Goal: Obtain resource: Download file/media

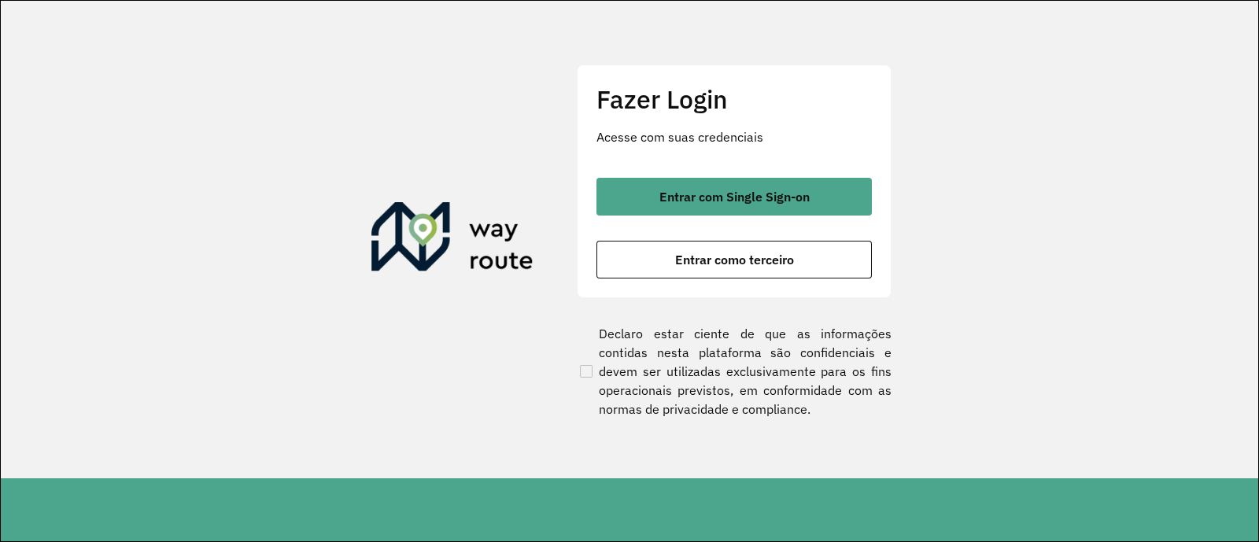
click at [755, 197] on span "Entrar com Single Sign-on" at bounding box center [734, 196] width 150 height 13
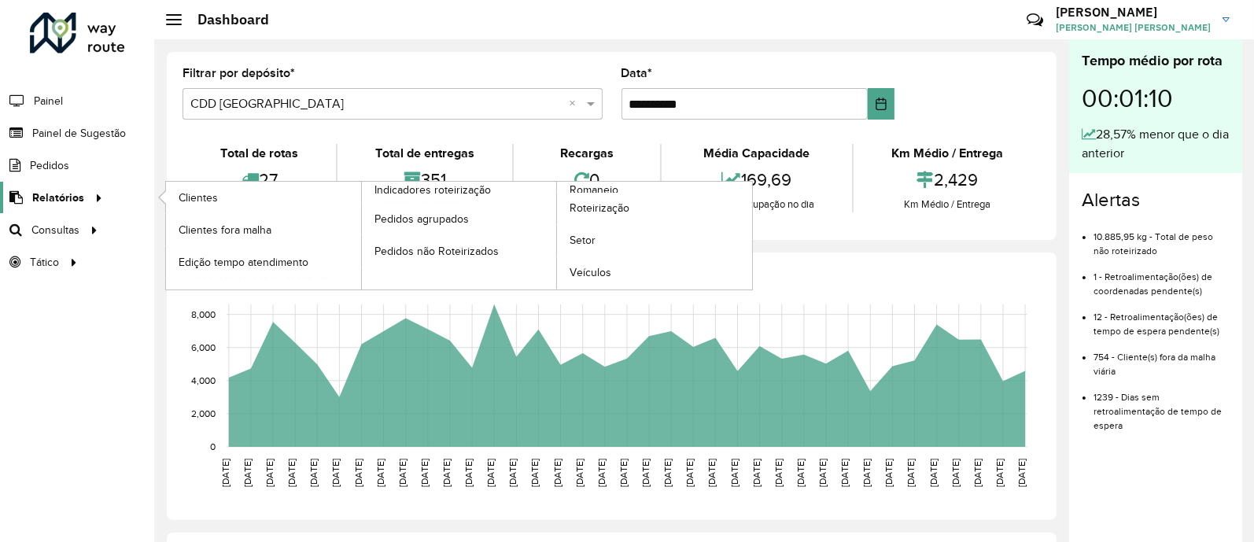
click at [95, 191] on icon at bounding box center [96, 197] width 13 height 24
click at [199, 195] on span "Clientes" at bounding box center [200, 198] width 42 height 17
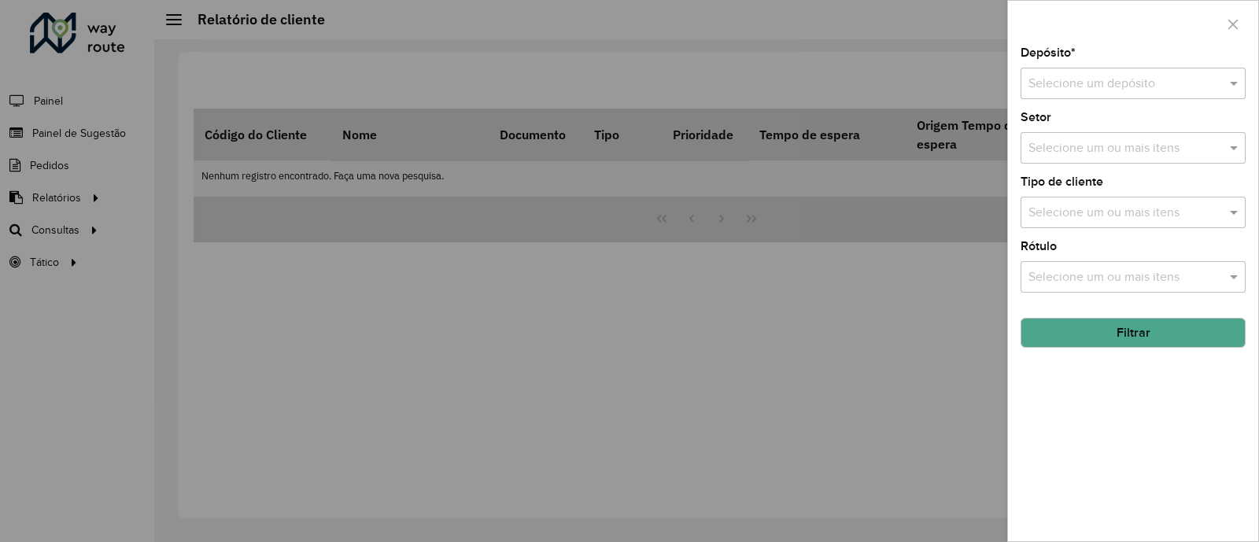
click at [991, 205] on div at bounding box center [629, 271] width 1259 height 542
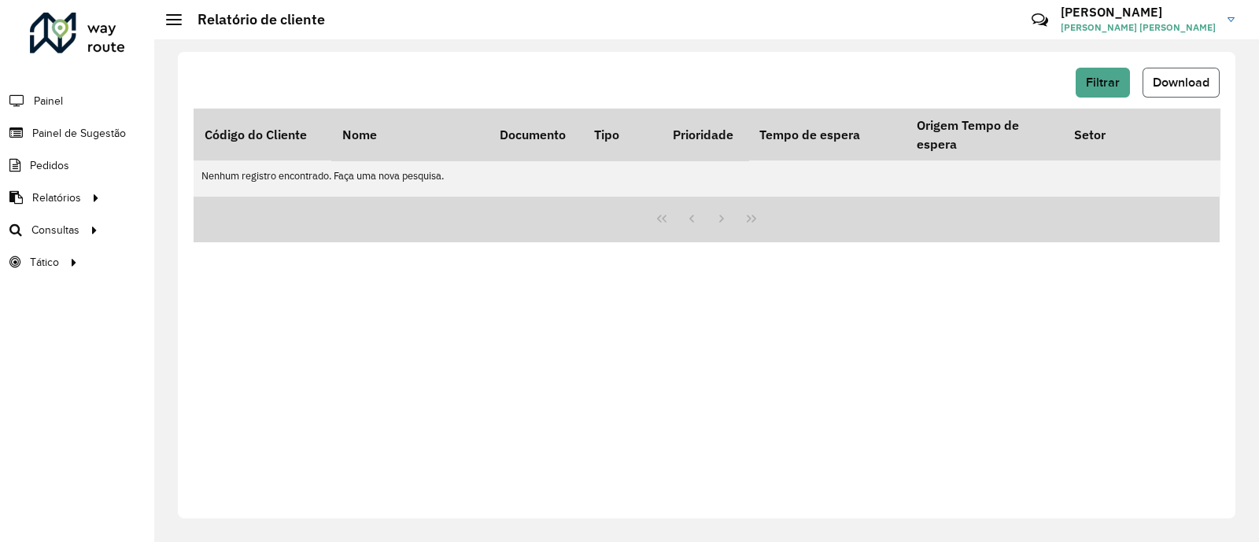
click at [1169, 81] on span "Download" at bounding box center [1181, 82] width 57 height 13
click at [1180, 76] on span "Download" at bounding box center [1181, 82] width 57 height 13
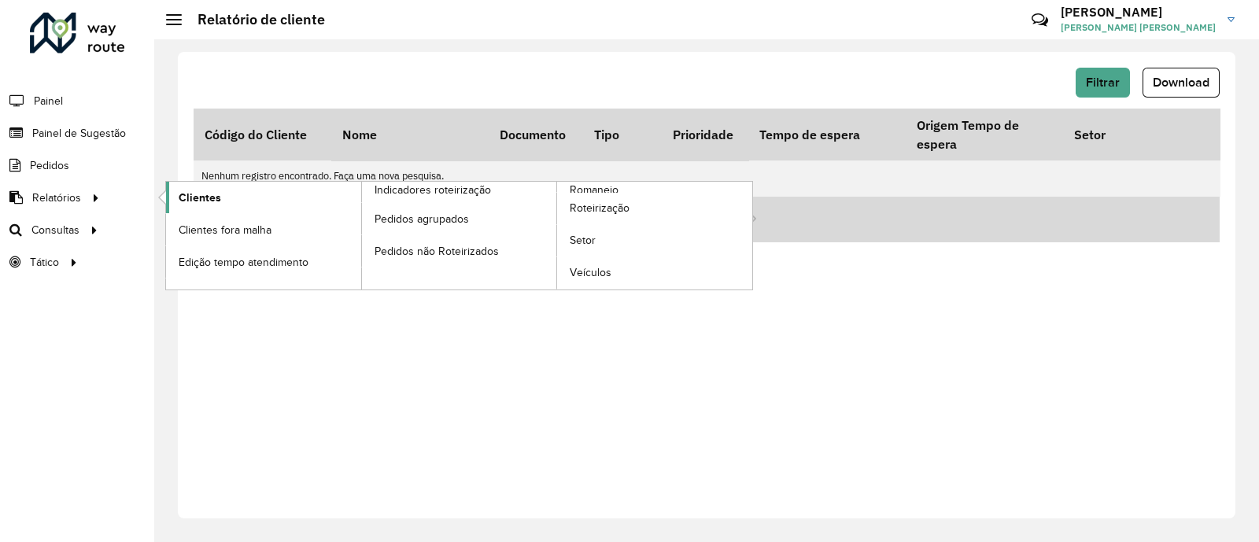
click at [197, 192] on span "Clientes" at bounding box center [200, 198] width 42 height 17
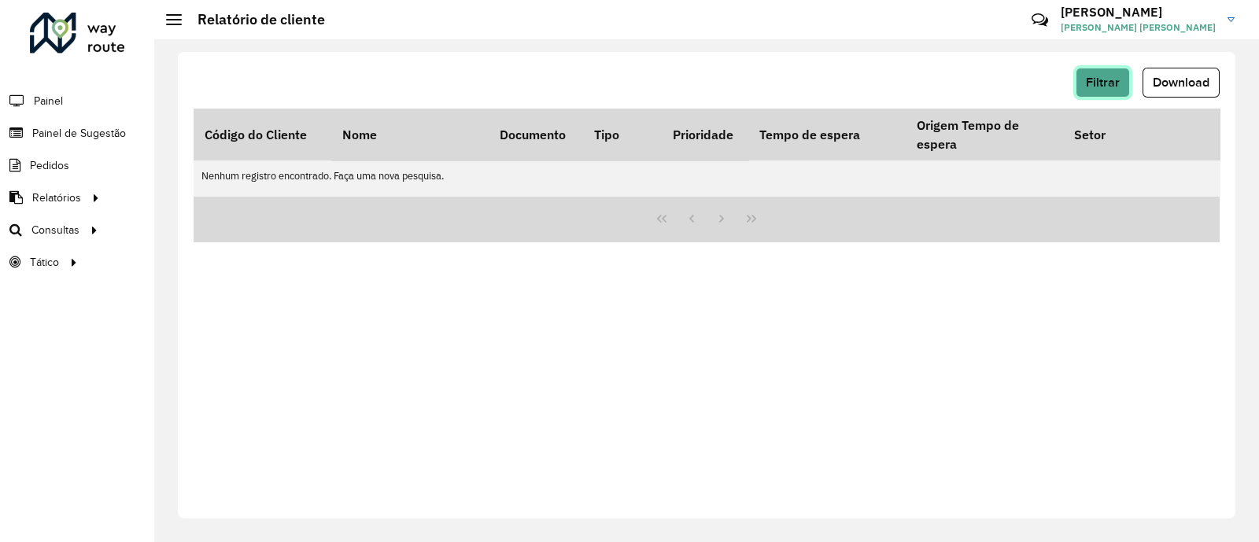
click at [1094, 90] on button "Filtrar" at bounding box center [1103, 83] width 54 height 30
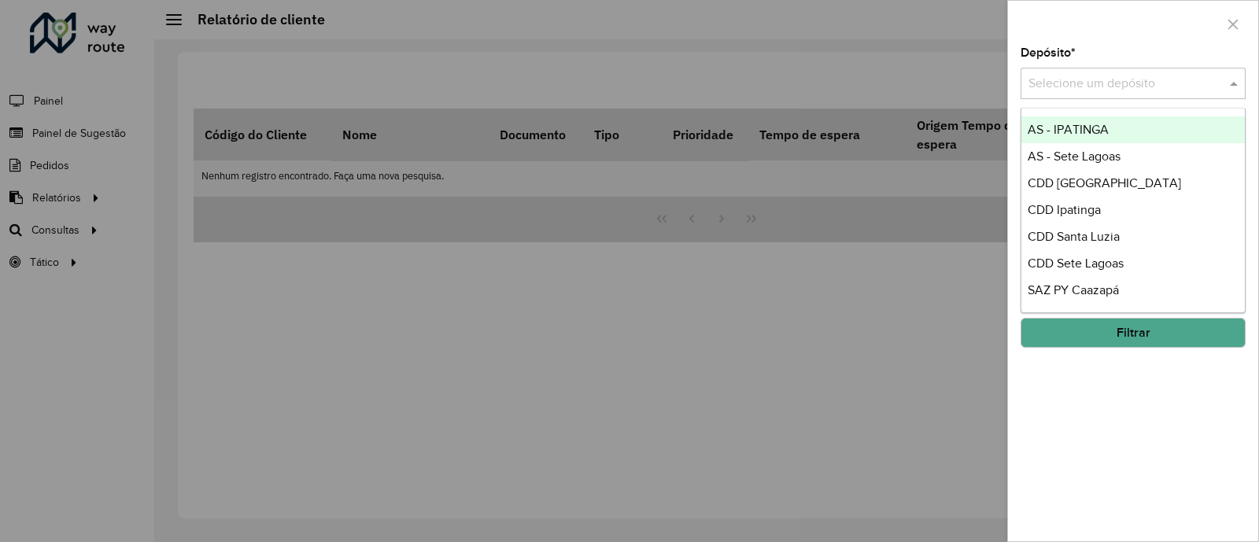
click at [1112, 76] on input "text" at bounding box center [1118, 84] width 178 height 19
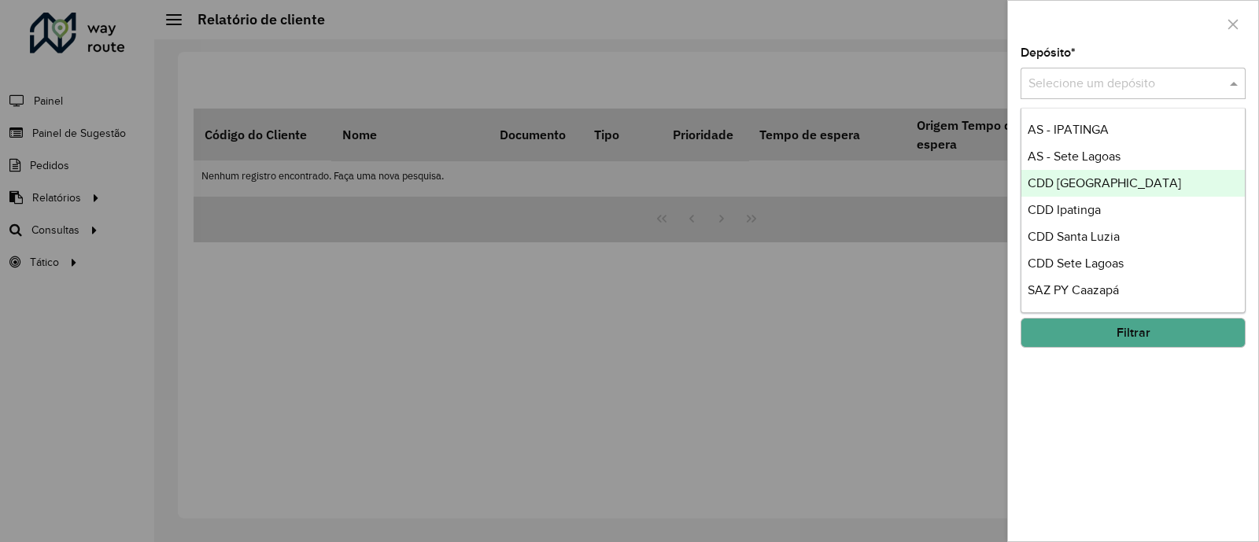
click at [1091, 176] on span "CDD [GEOGRAPHIC_DATA]" at bounding box center [1104, 182] width 153 height 13
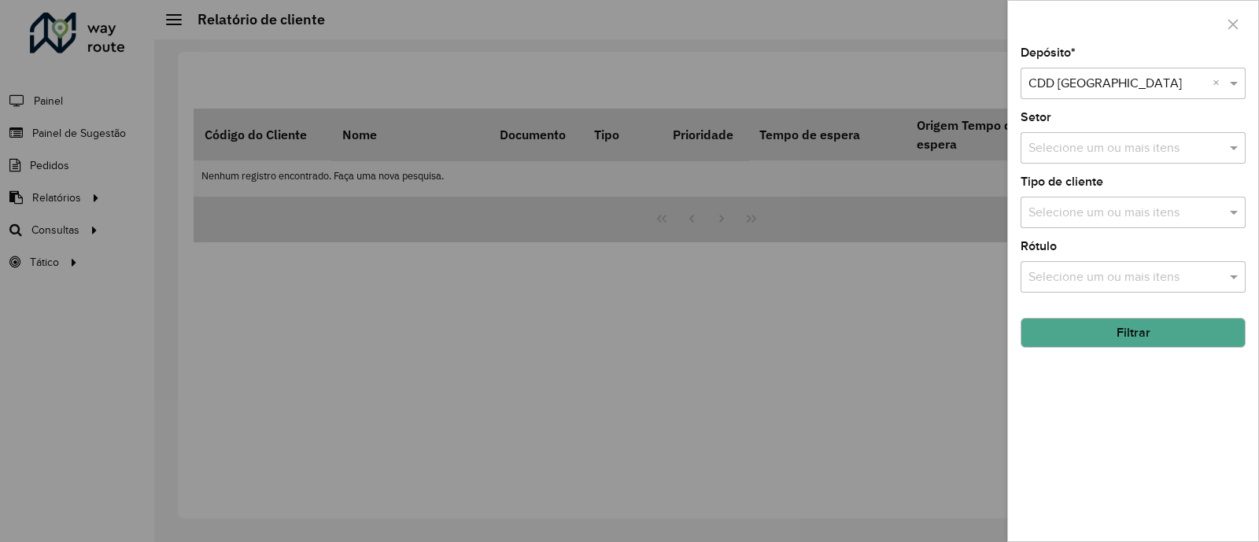
click at [1102, 335] on button "Filtrar" at bounding box center [1133, 333] width 225 height 30
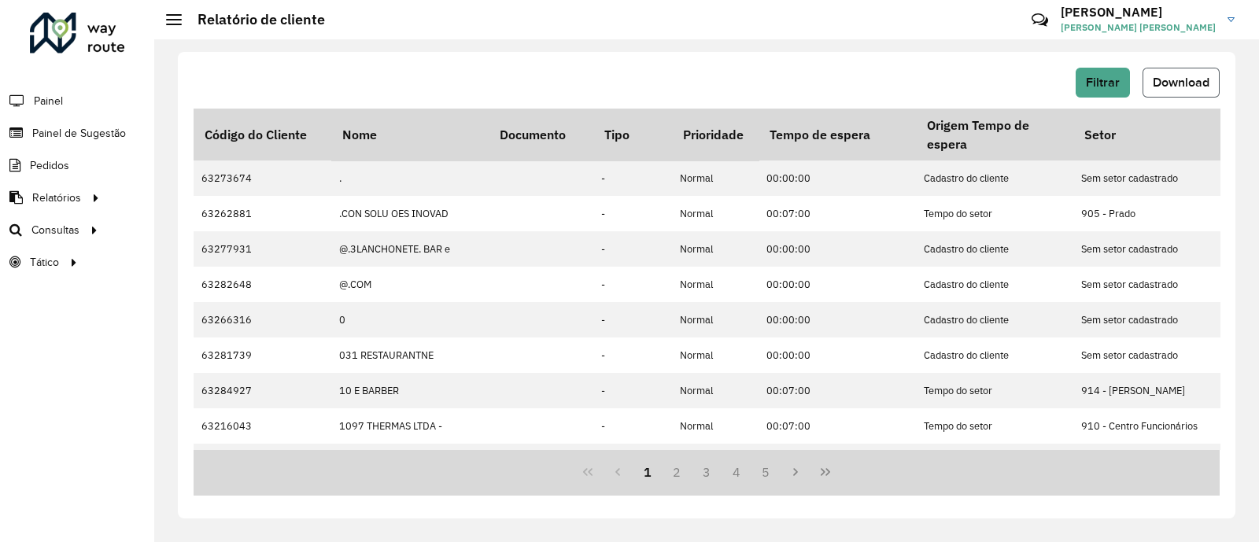
click at [1174, 72] on button "Download" at bounding box center [1181, 83] width 77 height 30
click at [1162, 70] on button "Download" at bounding box center [1181, 83] width 77 height 30
